Goal: Task Accomplishment & Management: Use online tool/utility

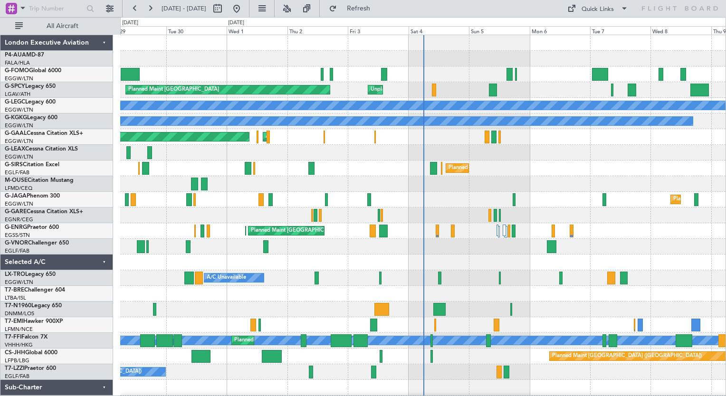
click at [655, 127] on div "A/C Unavailable [GEOGRAPHIC_DATA] (Ataturk)" at bounding box center [423, 122] width 606 height 16
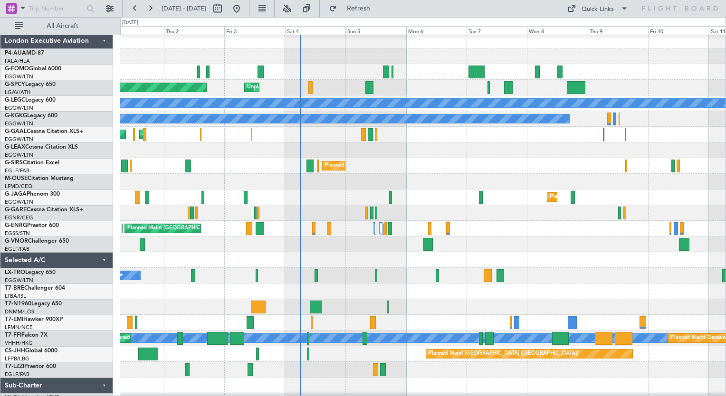
scroll to position [1, 0]
click at [337, 349] on div "Planned Maint [GEOGRAPHIC_DATA] ([GEOGRAPHIC_DATA])" at bounding box center [423, 355] width 606 height 16
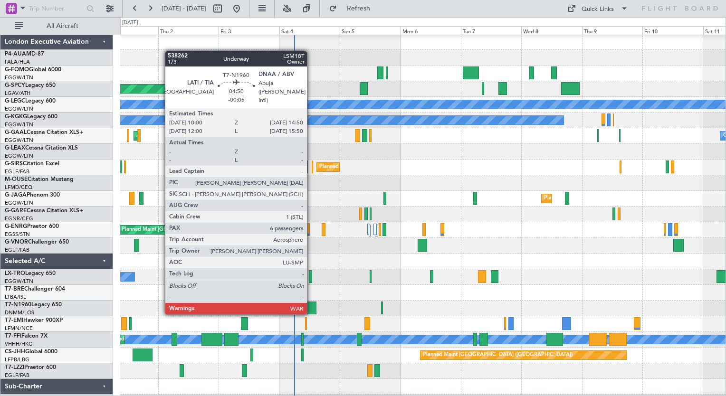
click at [311, 313] on div at bounding box center [310, 308] width 12 height 13
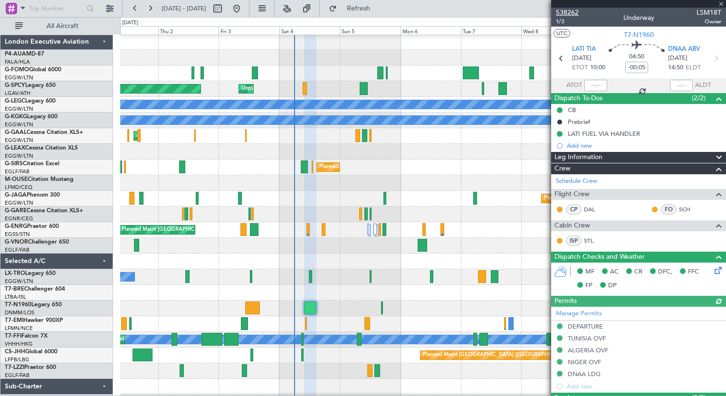
click at [567, 12] on span "538262" at bounding box center [567, 13] width 23 height 10
click at [371, 12] on button "Refresh" at bounding box center [353, 8] width 57 height 15
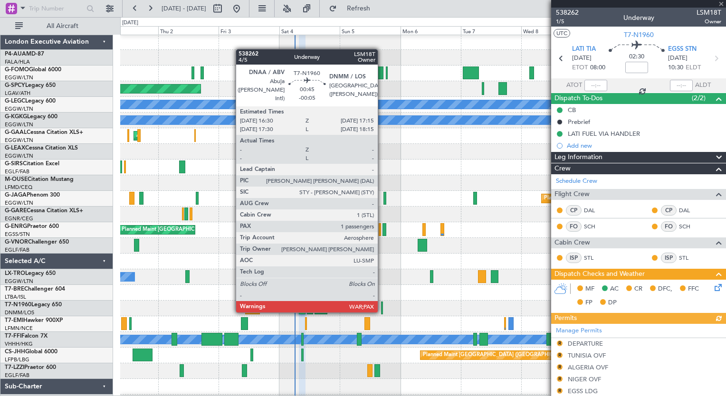
click at [382, 311] on div at bounding box center [382, 308] width 2 height 13
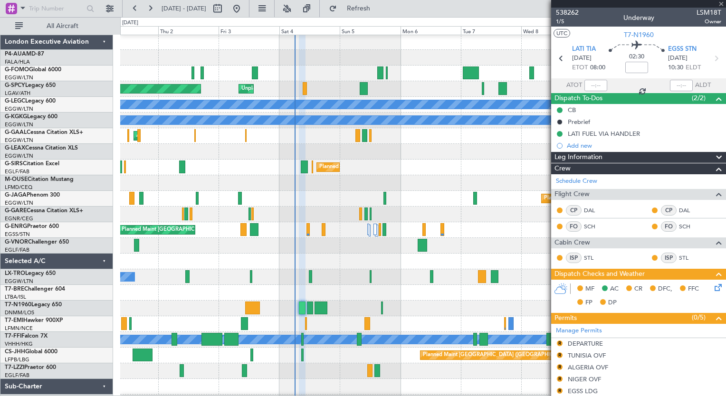
type input "-00:05"
type input "1"
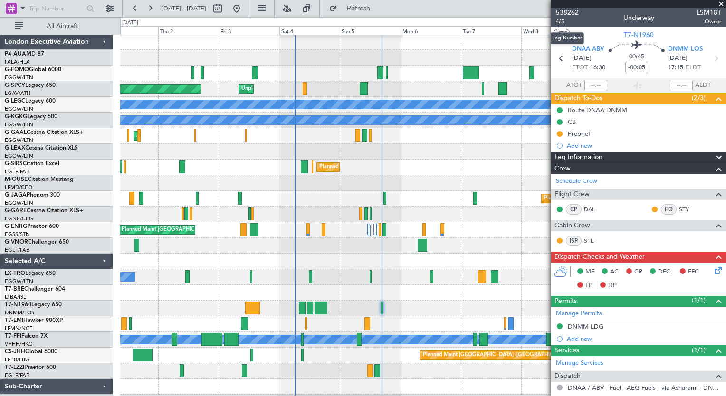
click at [558, 21] on span "4/5" at bounding box center [567, 22] width 23 height 8
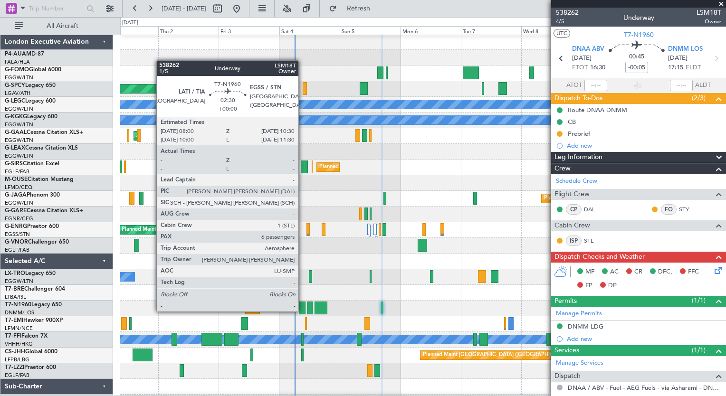
click at [303, 311] on div at bounding box center [302, 308] width 7 height 13
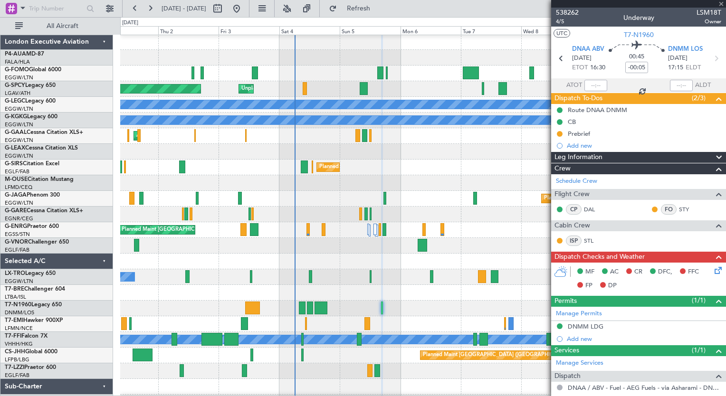
type input "6"
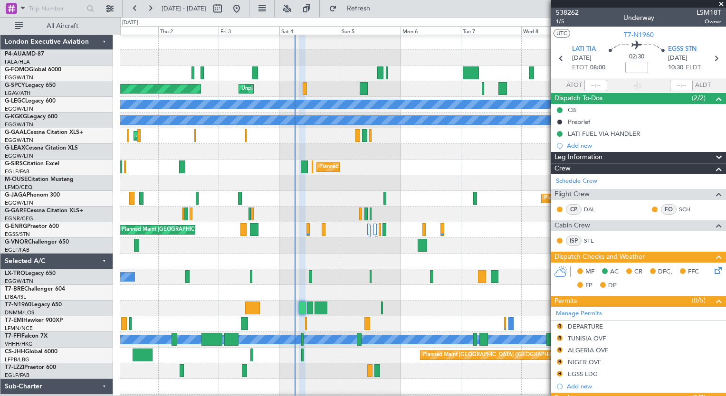
scroll to position [304, 0]
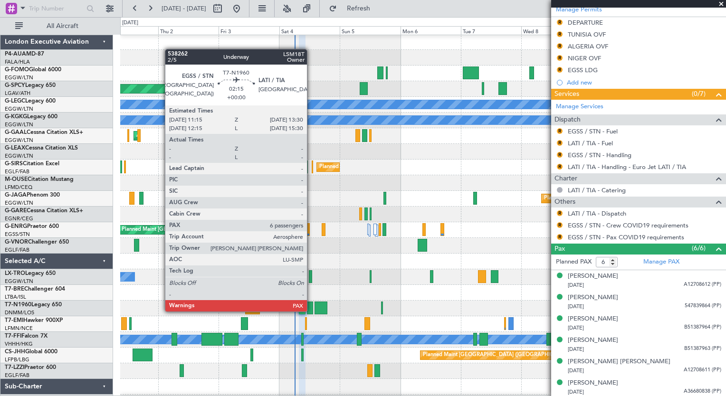
click at [311, 311] on div at bounding box center [310, 308] width 6 height 13
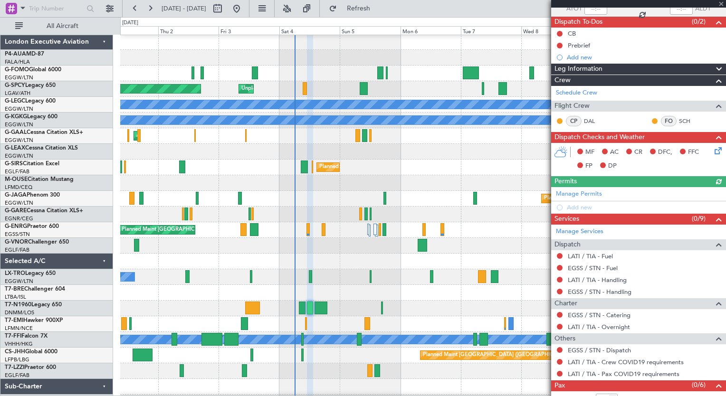
scroll to position [97, 0]
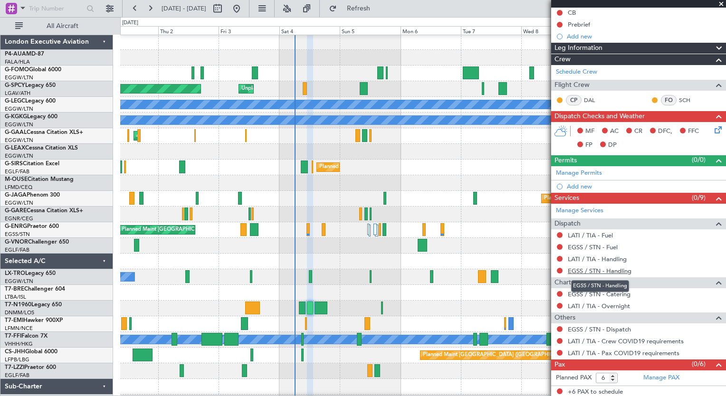
click at [626, 269] on link "EGSS / STN - Handling" at bounding box center [600, 271] width 64 height 8
click at [663, 376] on link "Manage PAX" at bounding box center [662, 379] width 36 height 10
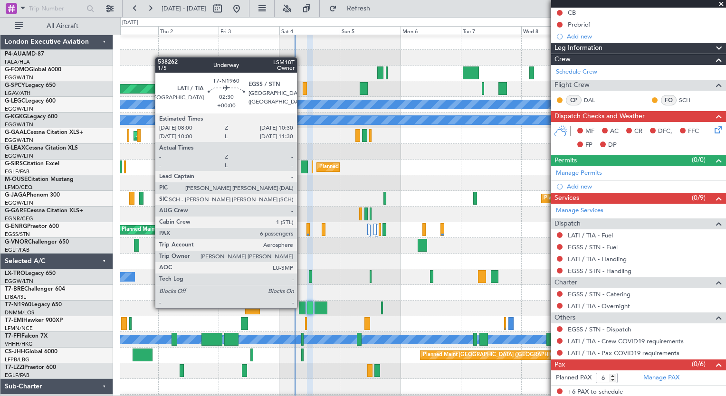
click at [301, 308] on div at bounding box center [302, 308] width 7 height 13
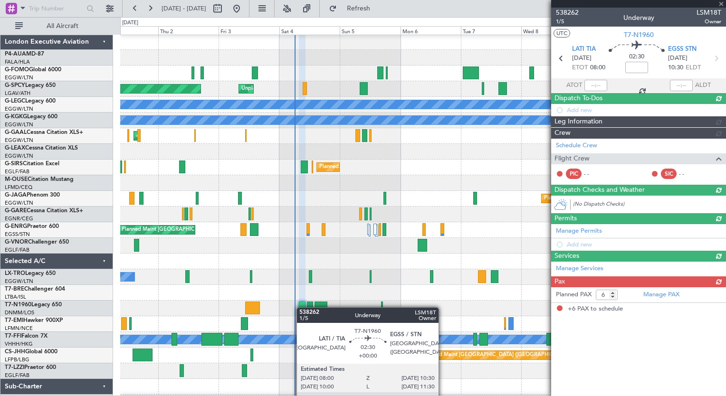
scroll to position [0, 0]
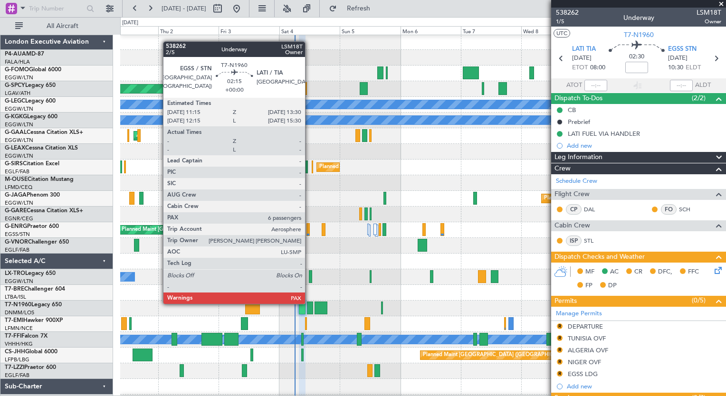
click at [309, 303] on div at bounding box center [310, 308] width 6 height 13
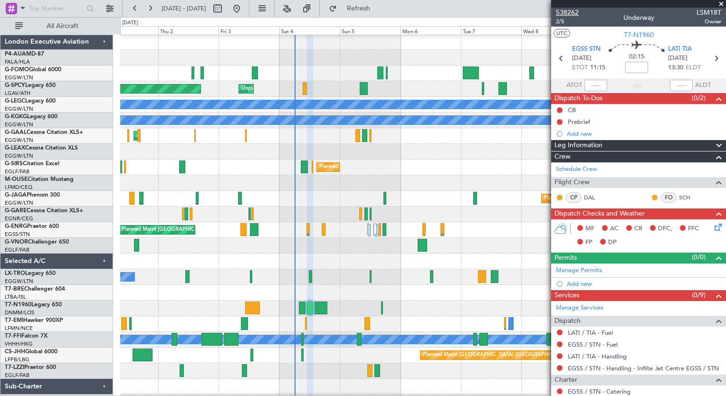
click at [572, 16] on span "538262" at bounding box center [567, 13] width 23 height 10
click at [559, 23] on span "2/5" at bounding box center [567, 22] width 23 height 8
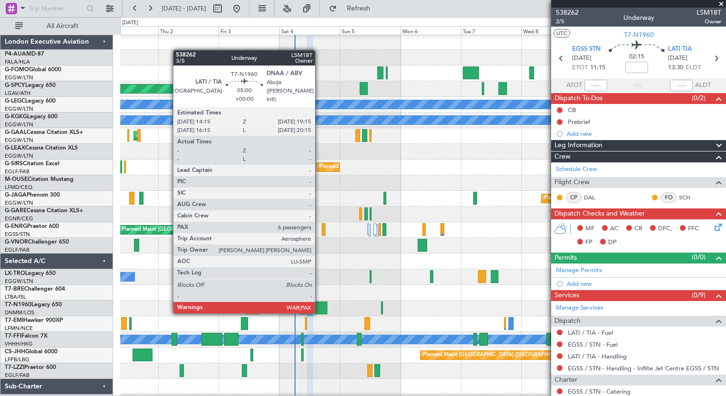
click at [319, 312] on div at bounding box center [321, 308] width 13 height 13
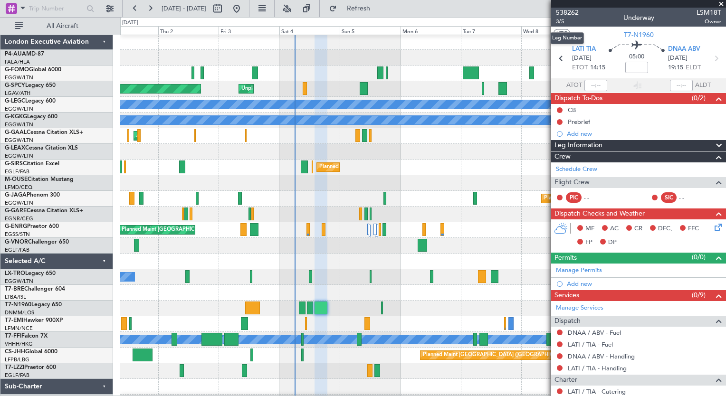
click at [559, 22] on span "3/5" at bounding box center [567, 22] width 23 height 8
click at [374, 10] on span "Refresh" at bounding box center [359, 8] width 40 height 7
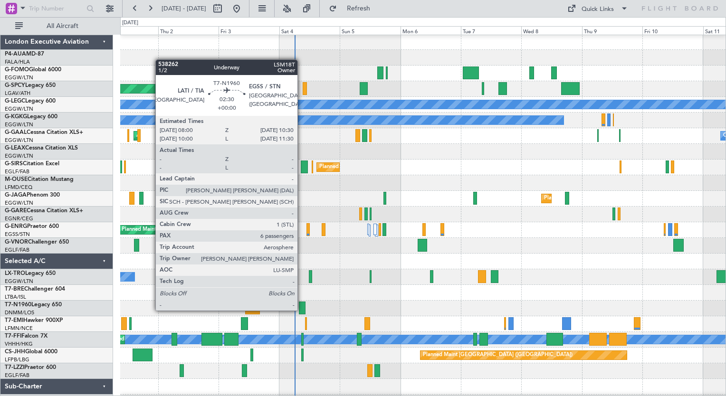
click at [302, 310] on div at bounding box center [302, 308] width 7 height 13
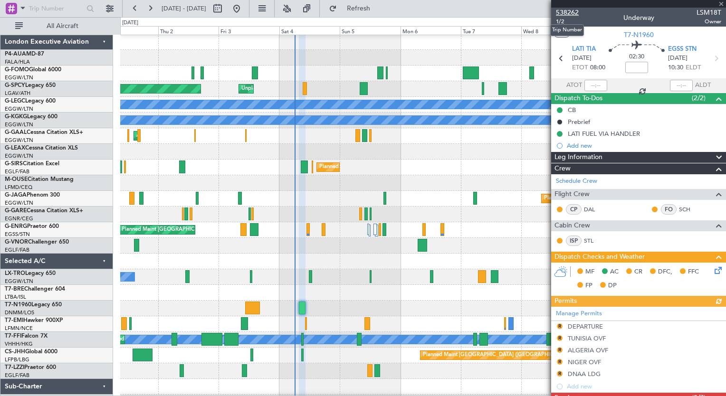
click at [573, 11] on span "538262" at bounding box center [567, 13] width 23 height 10
click at [368, 11] on button "Refresh" at bounding box center [353, 8] width 57 height 15
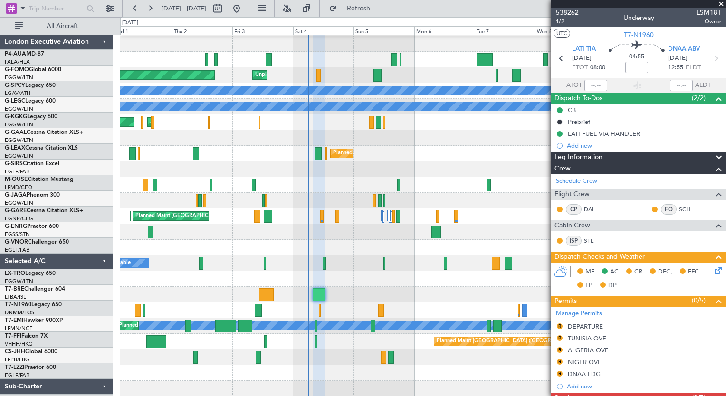
scroll to position [15, 0]
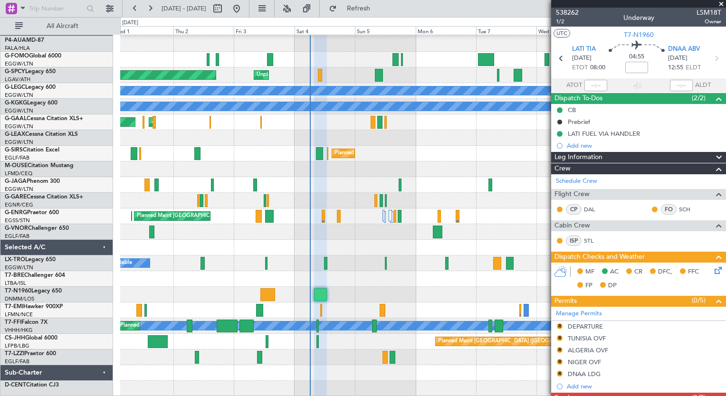
click at [333, 311] on div "Planned Maint [GEOGRAPHIC_DATA] Unplanned Maint [GEOGRAPHIC_DATA] A/C Unavailab…" at bounding box center [423, 208] width 606 height 376
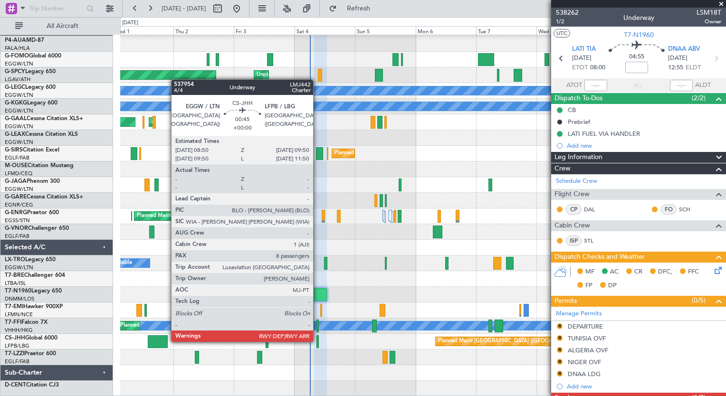
click at [318, 341] on div at bounding box center [318, 342] width 3 height 13
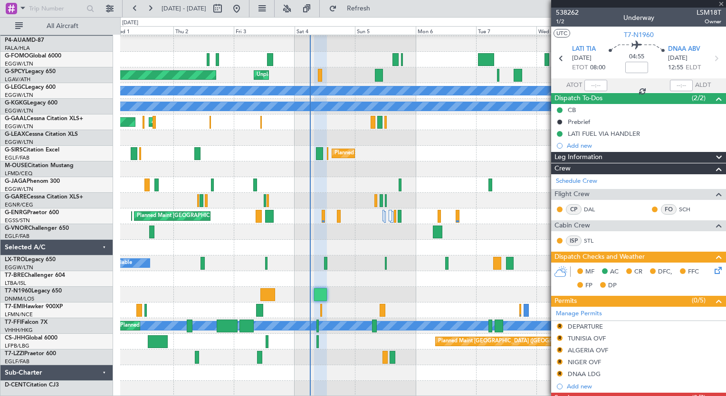
type input "8"
